Goal: Information Seeking & Learning: Learn about a topic

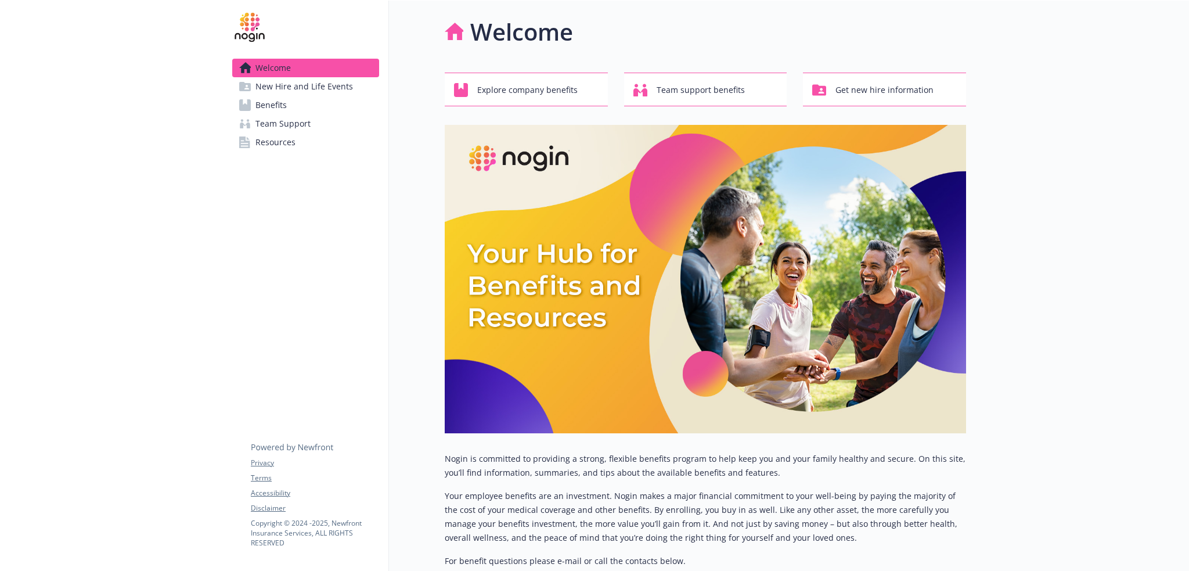
click at [308, 93] on span "New Hire and Life Events" at bounding box center [304, 86] width 98 height 19
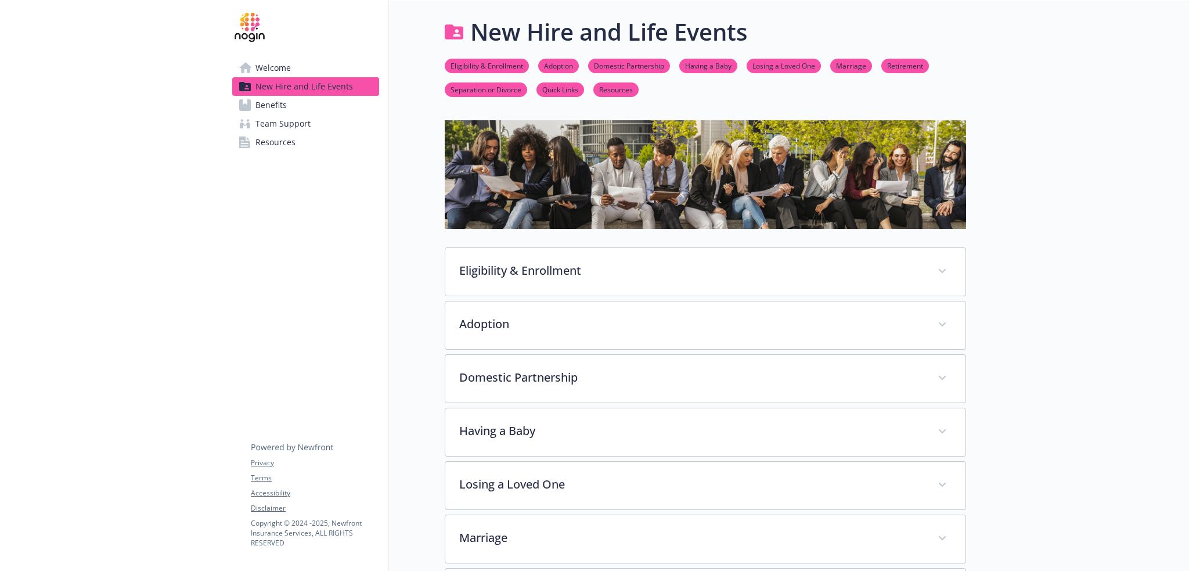
click at [280, 105] on span "Benefits" at bounding box center [270, 105] width 31 height 19
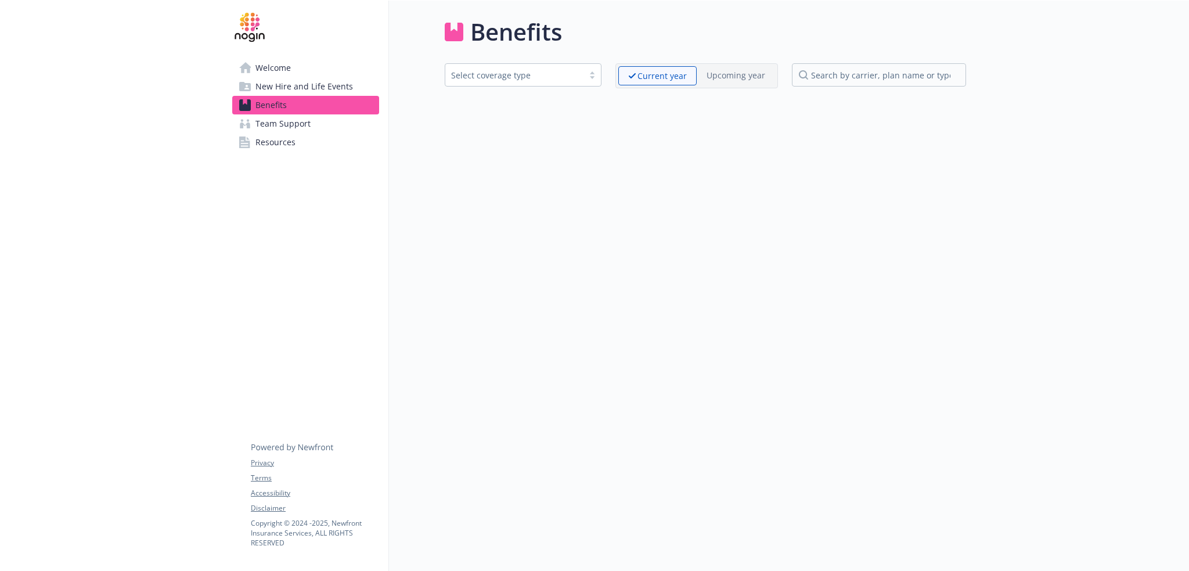
click at [285, 124] on span "Team Support" at bounding box center [282, 123] width 55 height 19
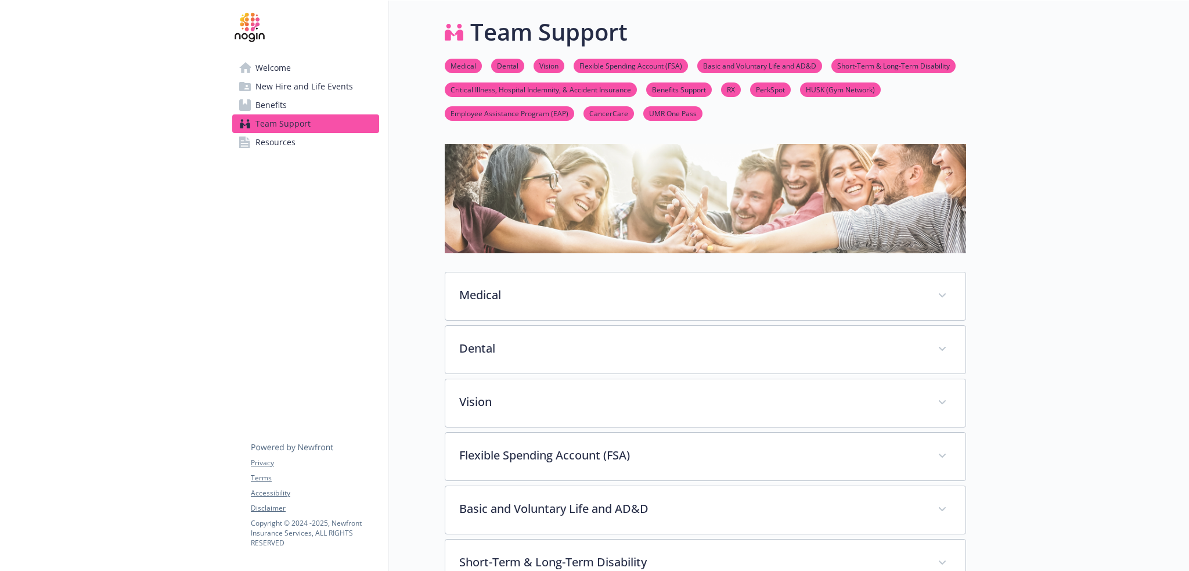
click at [283, 141] on span "Resources" at bounding box center [275, 142] width 40 height 19
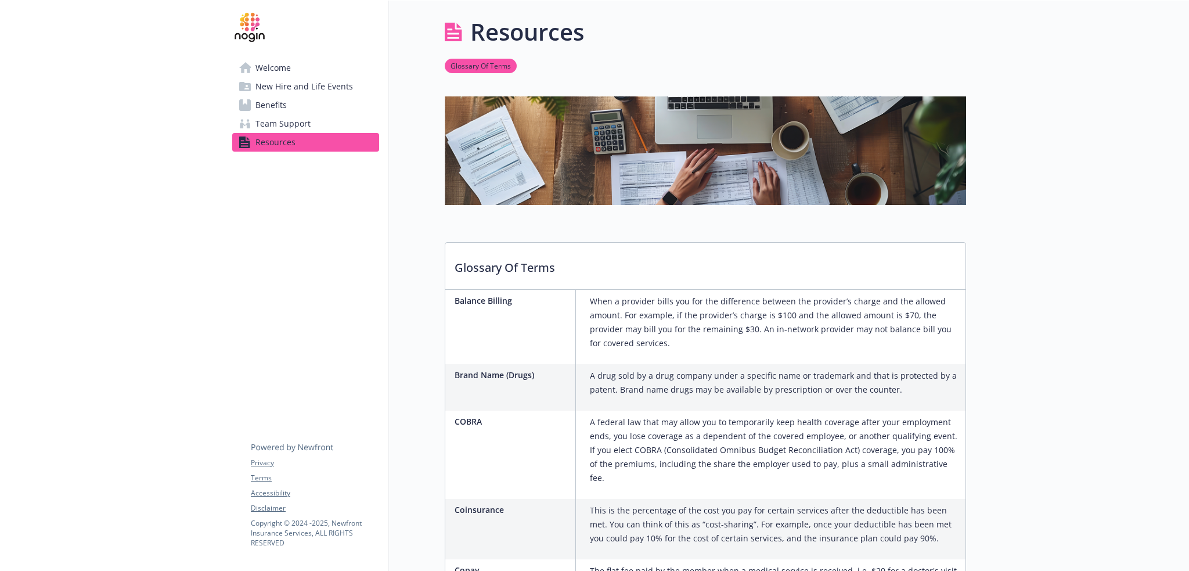
click at [291, 70] on link "Welcome" at bounding box center [305, 68] width 147 height 19
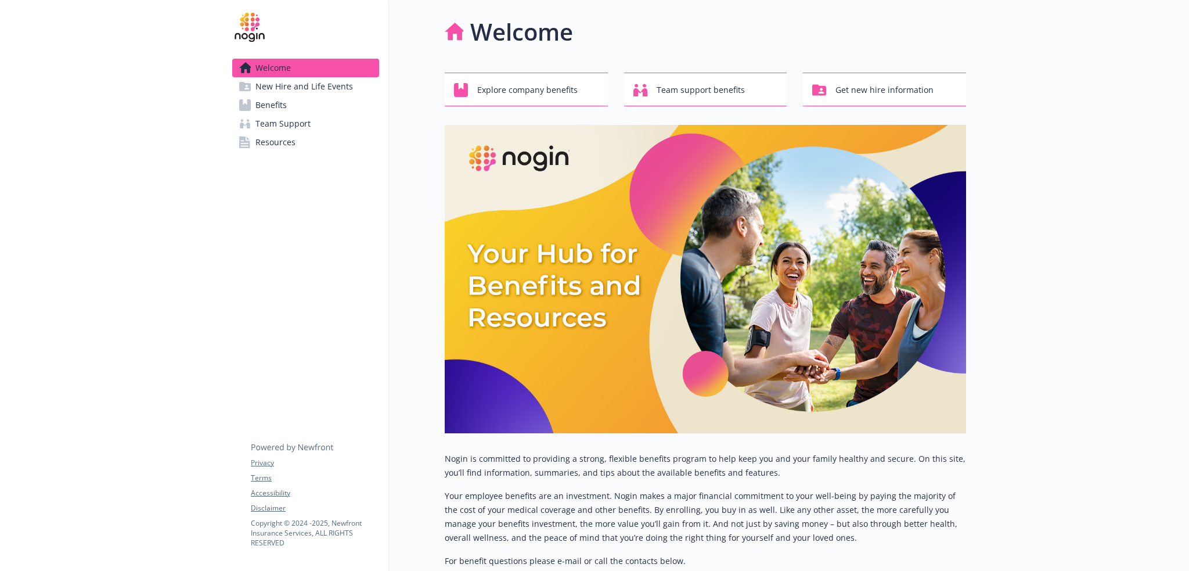
click at [288, 92] on span "New Hire and Life Events" at bounding box center [304, 86] width 98 height 19
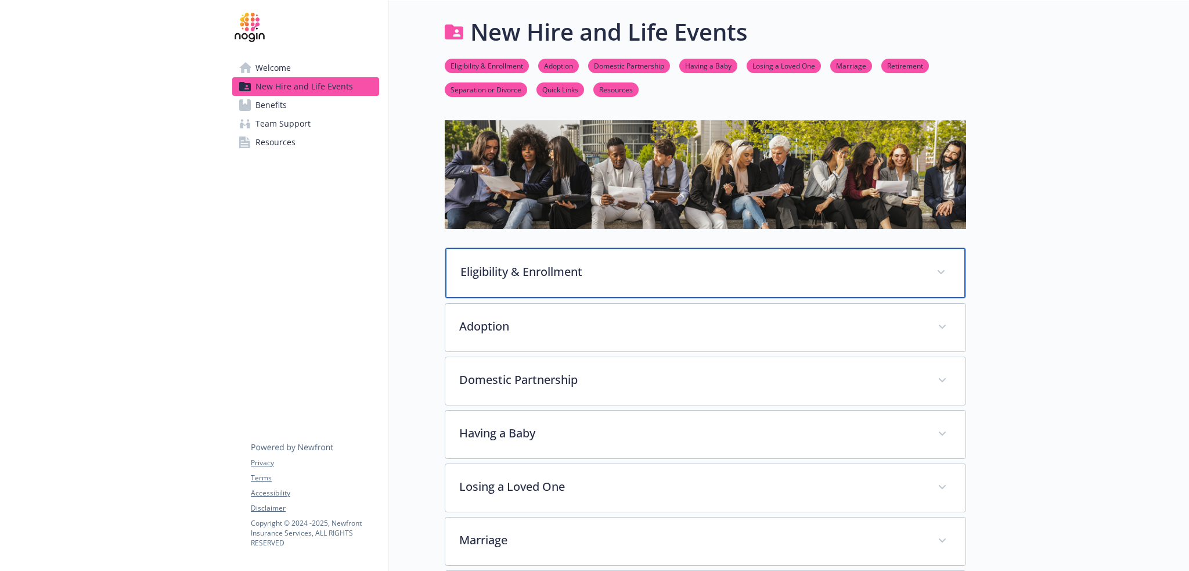
click at [798, 285] on div "Eligibility & Enrollment" at bounding box center [705, 273] width 520 height 50
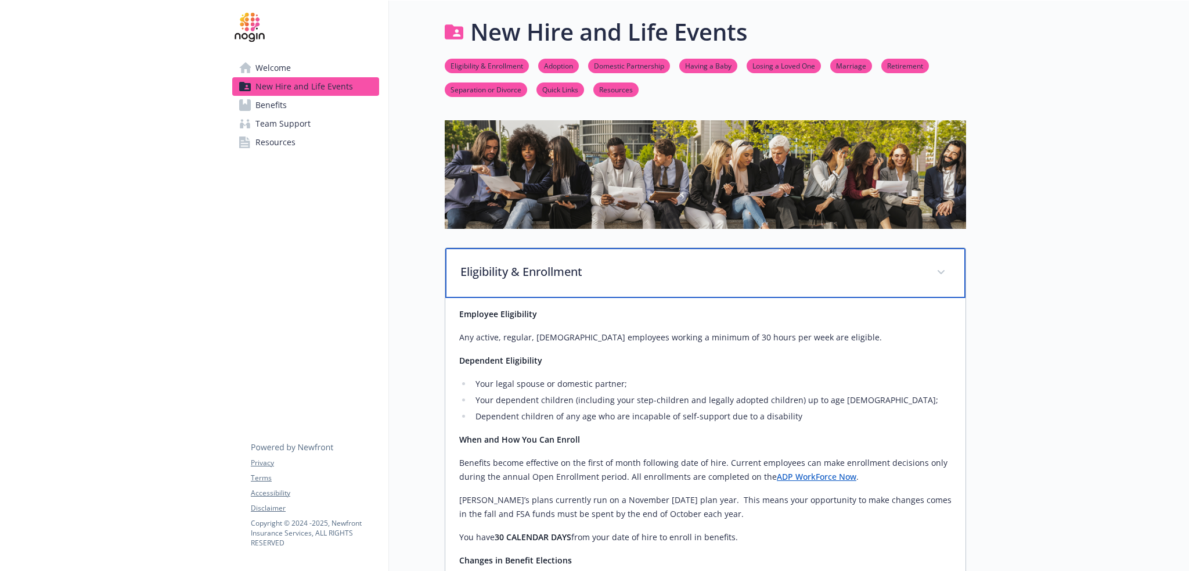
click at [796, 283] on div "Eligibility & Enrollment" at bounding box center [705, 273] width 520 height 50
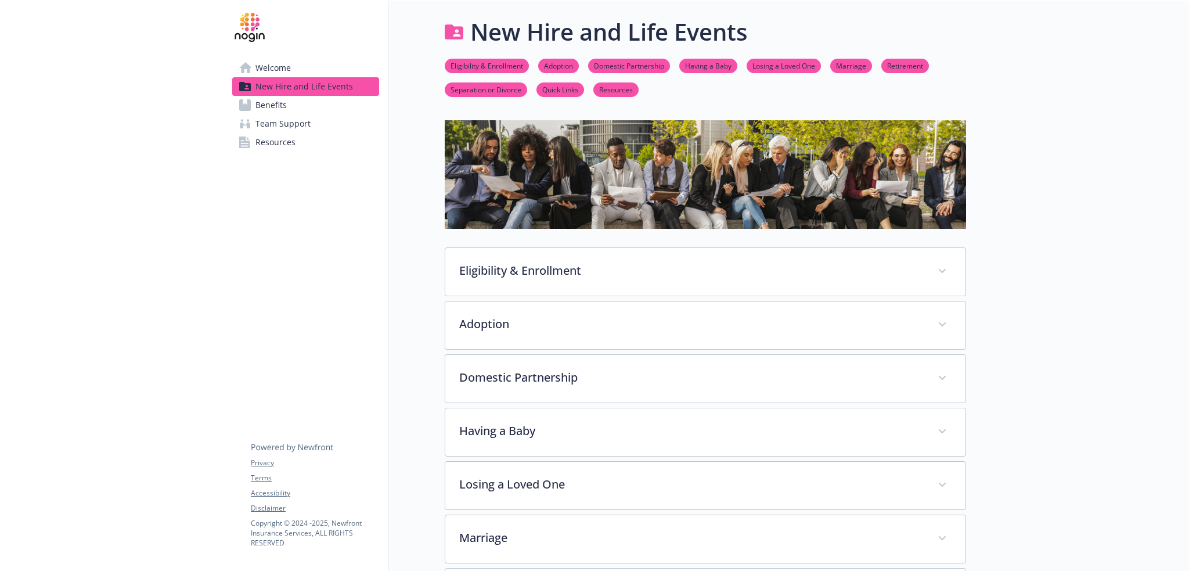
click at [282, 69] on span "Welcome" at bounding box center [272, 68] width 35 height 19
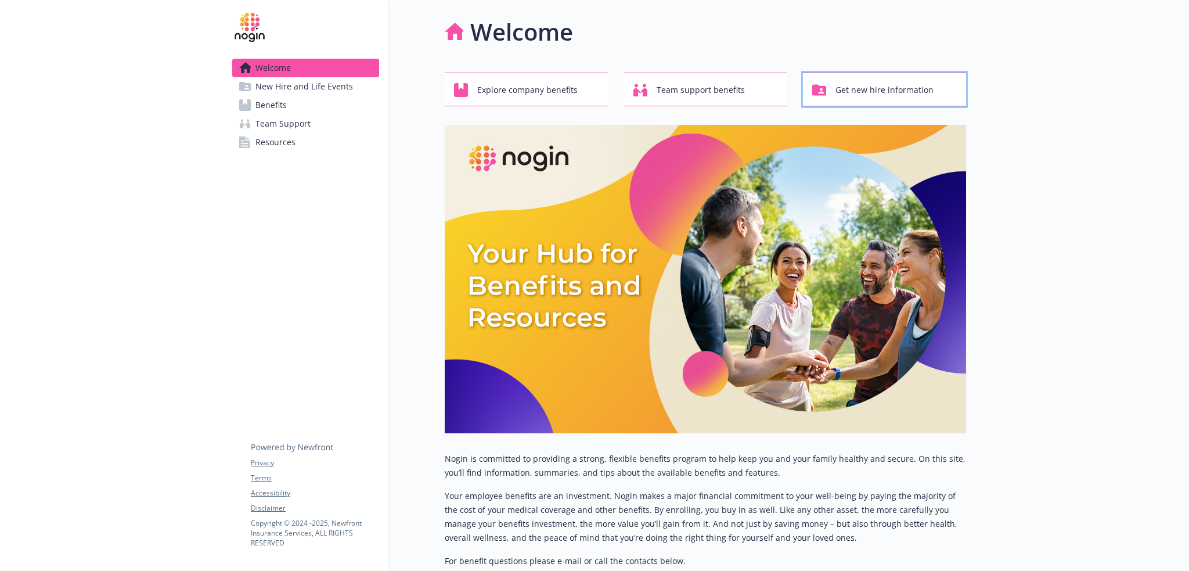
click at [874, 93] on span "Get new hire information" at bounding box center [885, 90] width 98 height 22
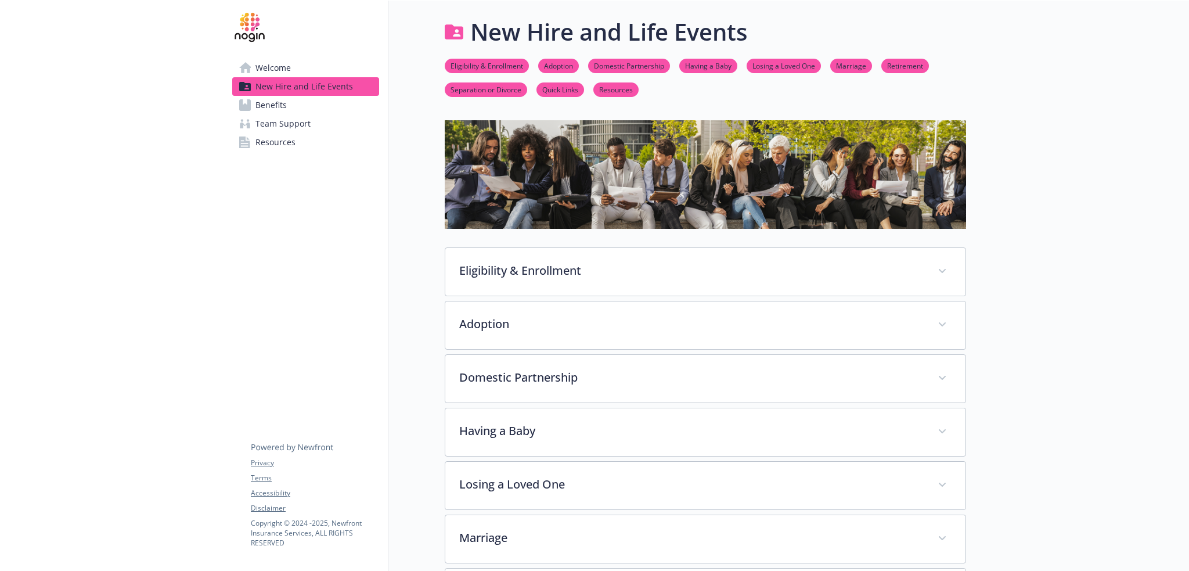
click at [282, 139] on span "Resources" at bounding box center [275, 142] width 40 height 19
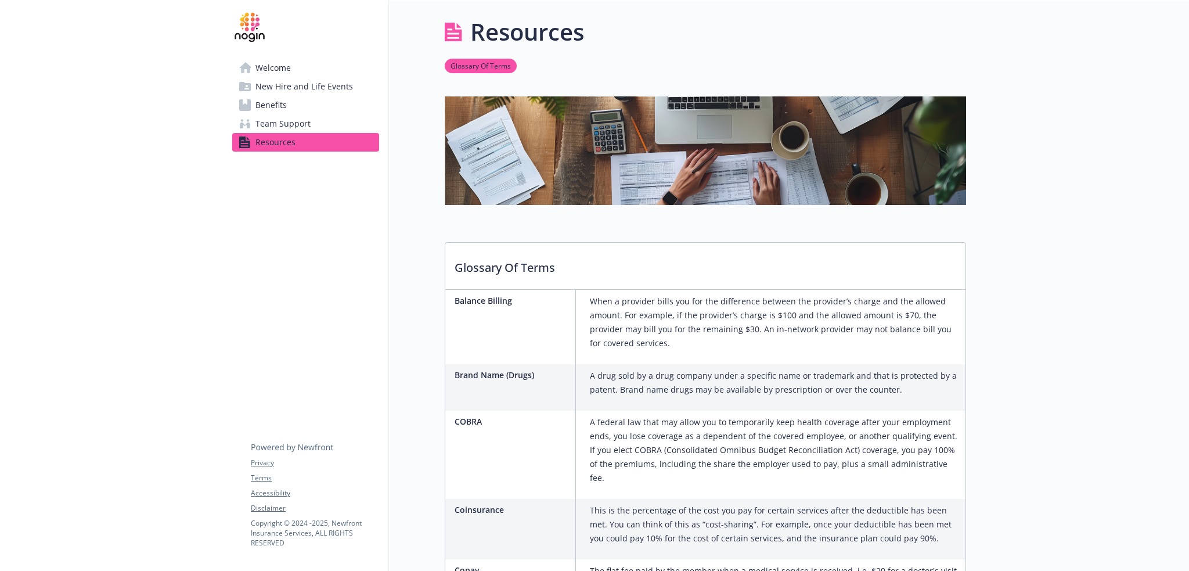
click at [307, 74] on link "Welcome" at bounding box center [305, 68] width 147 height 19
